Goal: Information Seeking & Learning: Learn about a topic

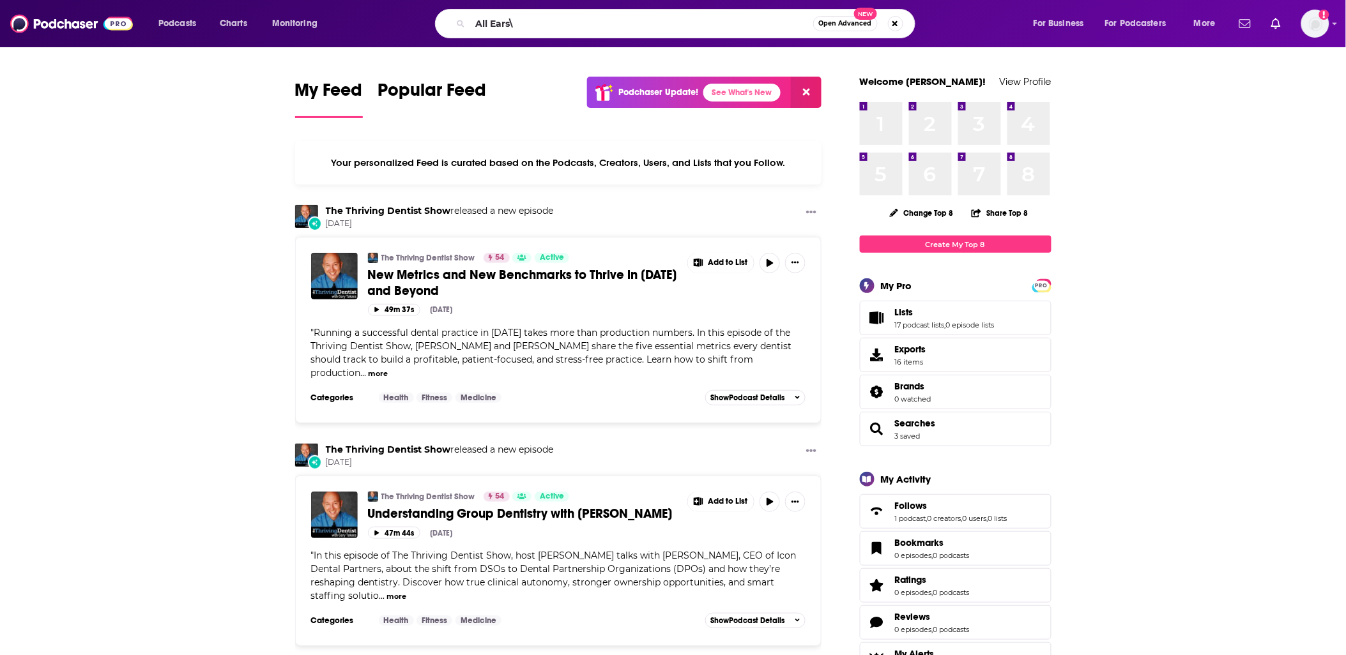
type input "All Ears\"
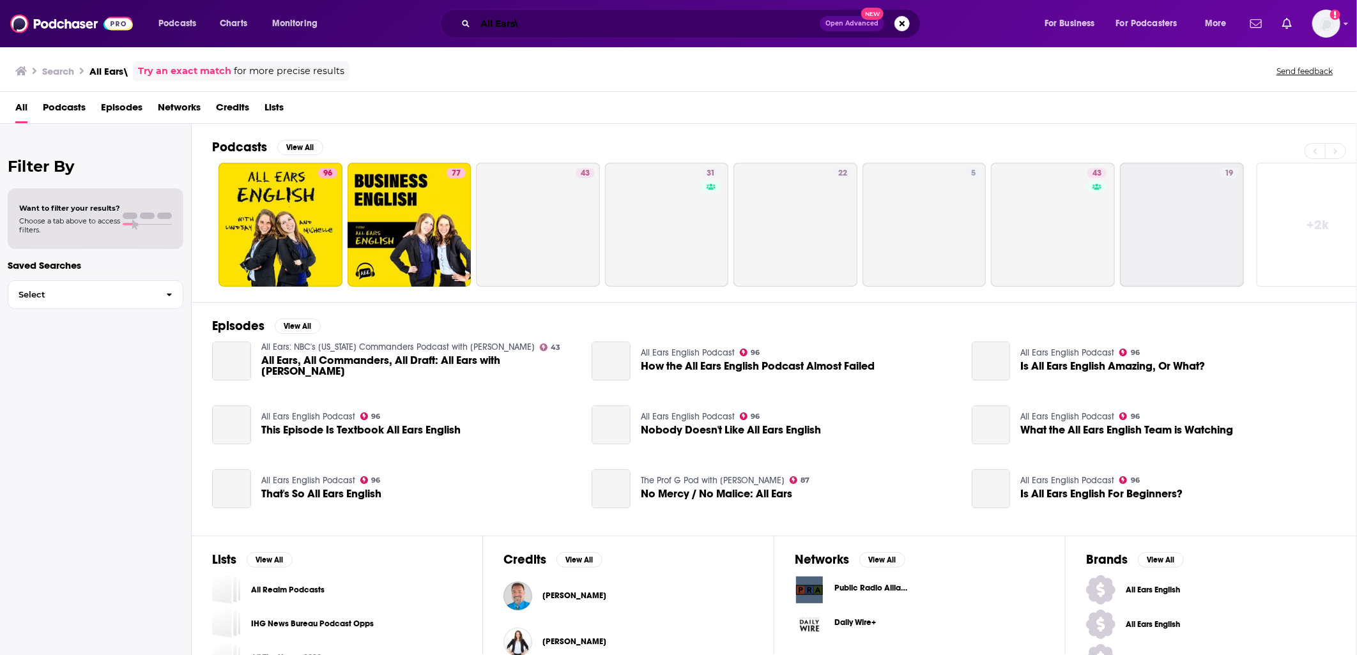
click at [617, 21] on input "All Ears\" at bounding box center [647, 23] width 344 height 20
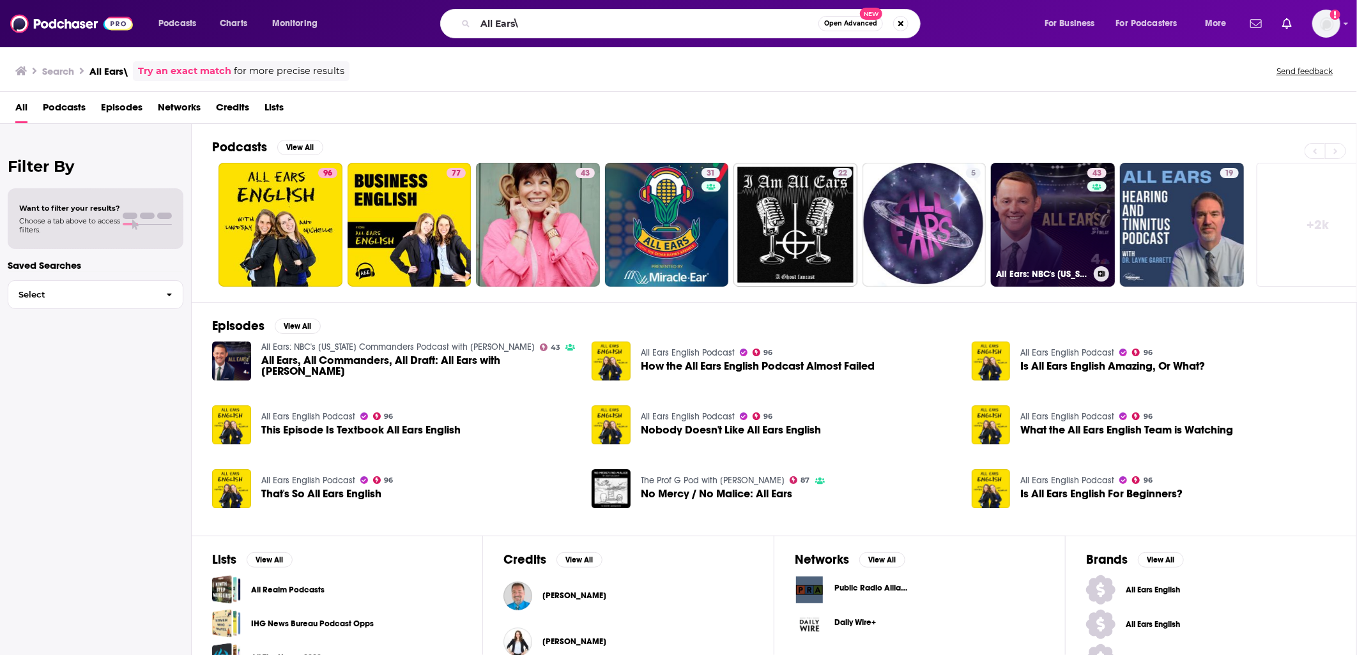
click at [1048, 185] on link "43 All Ears: NBC's [US_STATE] Commanders Podcast with [PERSON_NAME]" at bounding box center [1053, 225] width 124 height 124
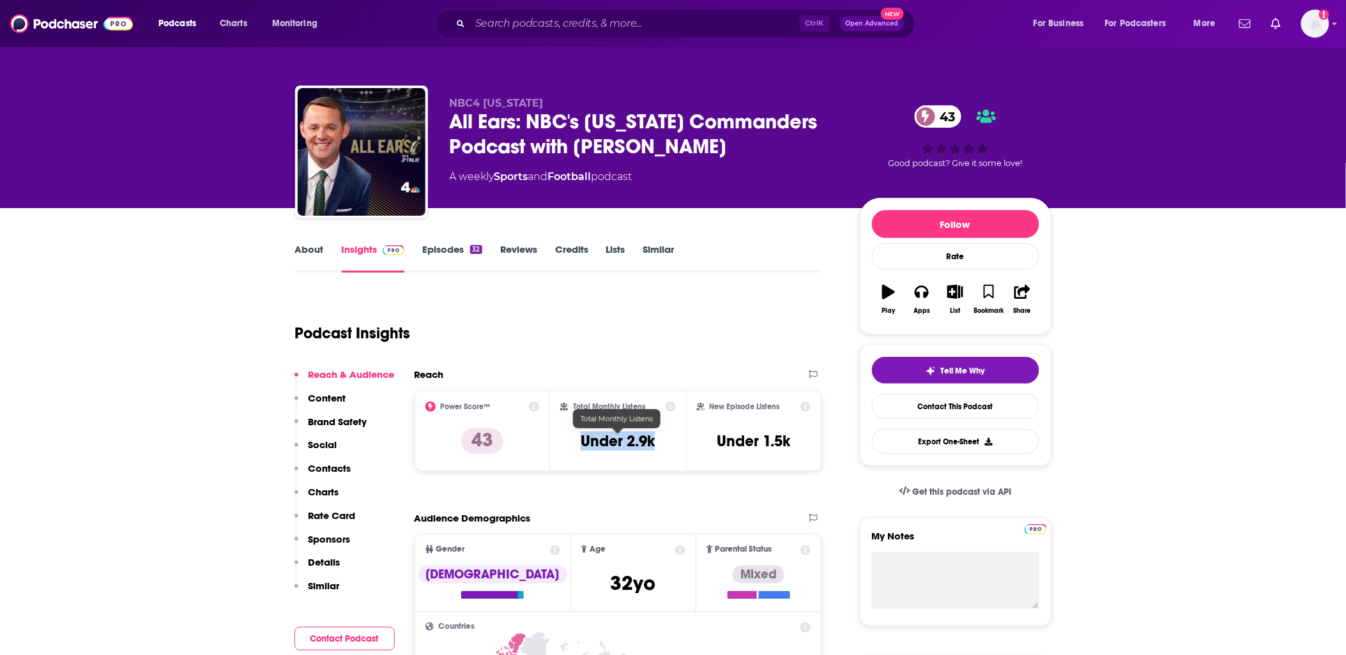
drag, startPoint x: 567, startPoint y: 439, endPoint x: 680, endPoint y: 448, distance: 112.8
click at [680, 448] on div "Total Monthly Listens Under 2.9k" at bounding box center [618, 431] width 136 height 80
drag, startPoint x: 206, startPoint y: 415, endPoint x: 245, endPoint y: 409, distance: 40.0
